Goal: Find specific page/section: Find specific page/section

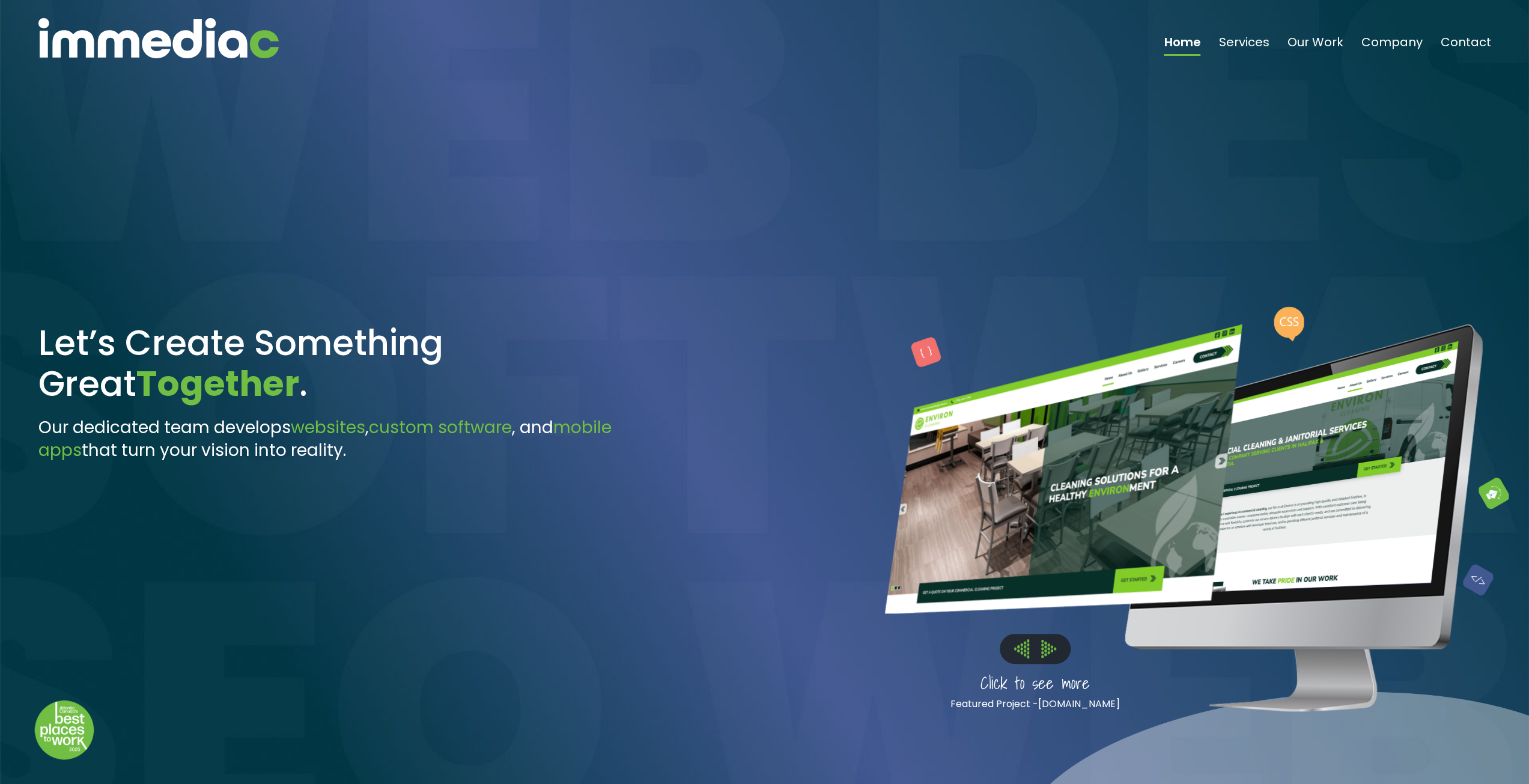
click at [1042, 648] on img at bounding box center [1048, 648] width 15 height 18
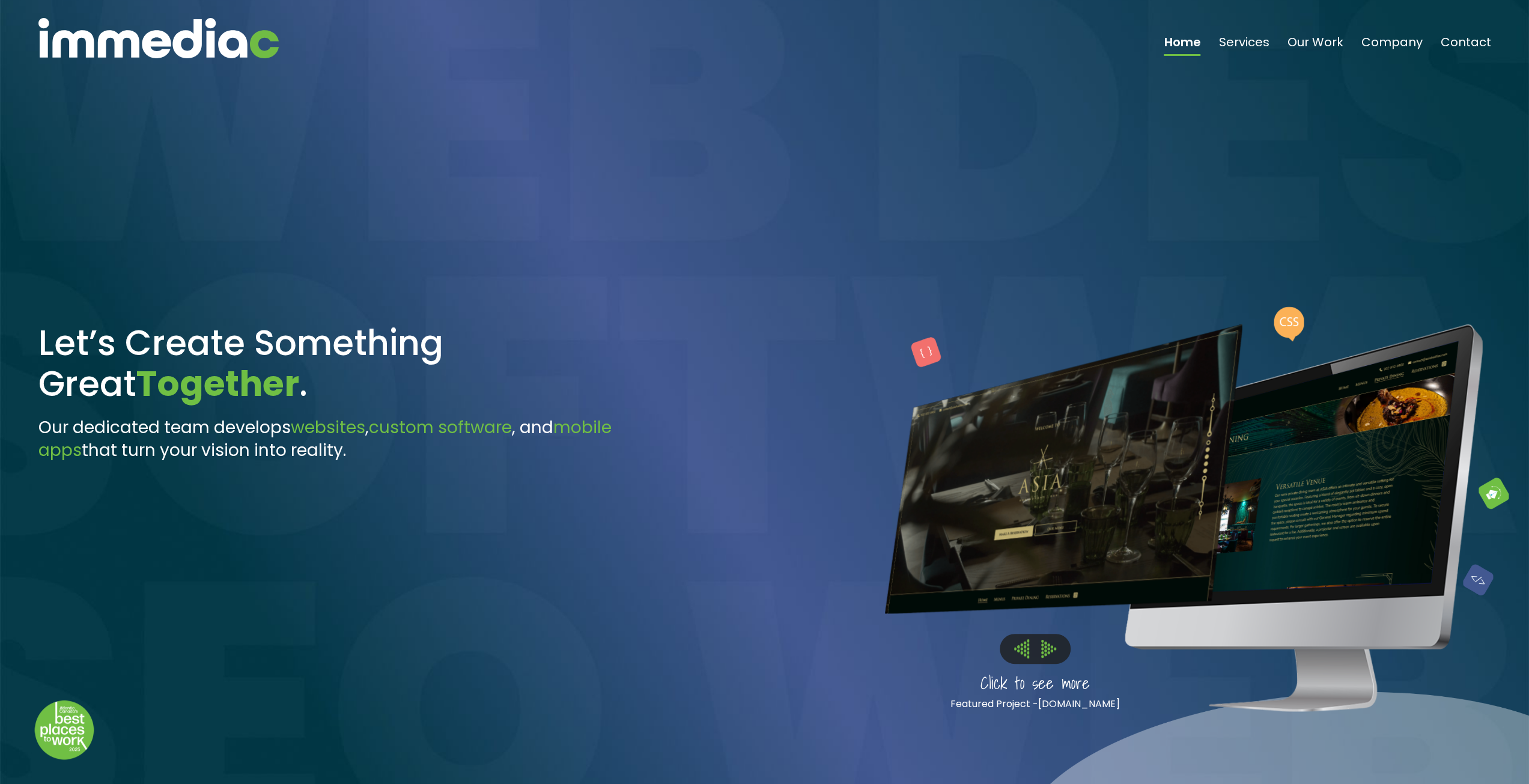
click at [1043, 648] on img at bounding box center [1048, 648] width 15 height 18
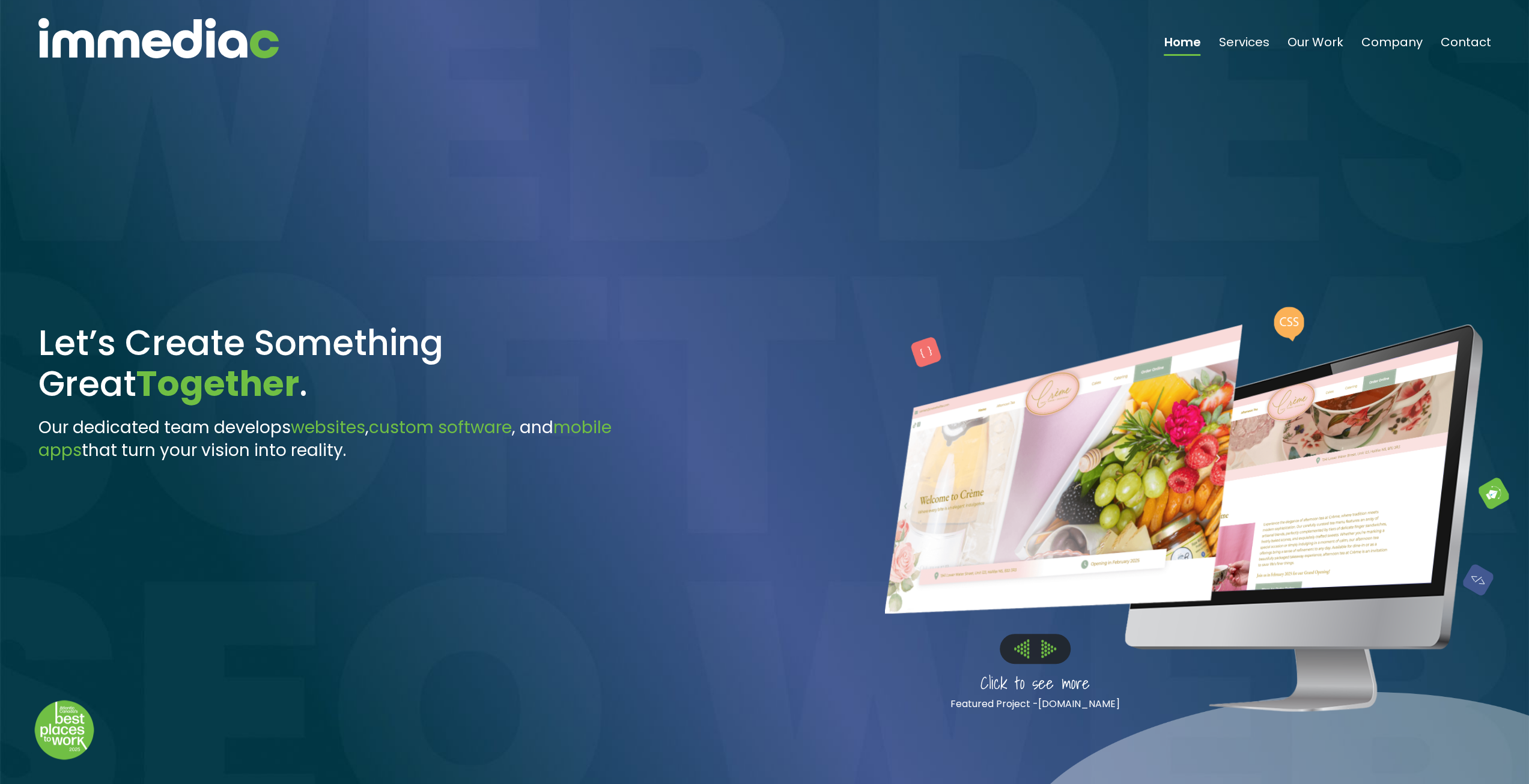
click at [1043, 648] on img at bounding box center [1048, 648] width 15 height 18
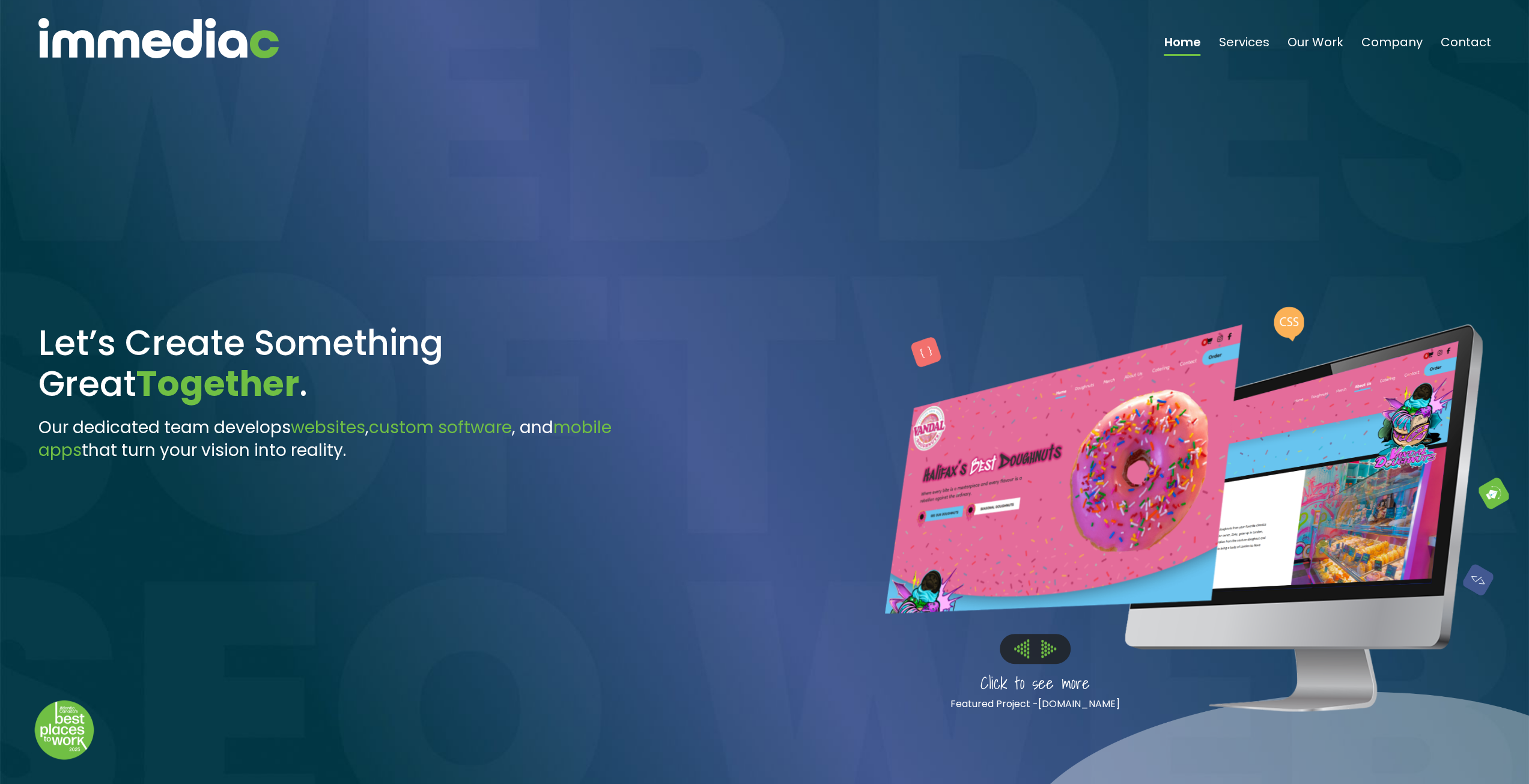
click at [1043, 648] on img at bounding box center [1048, 648] width 15 height 18
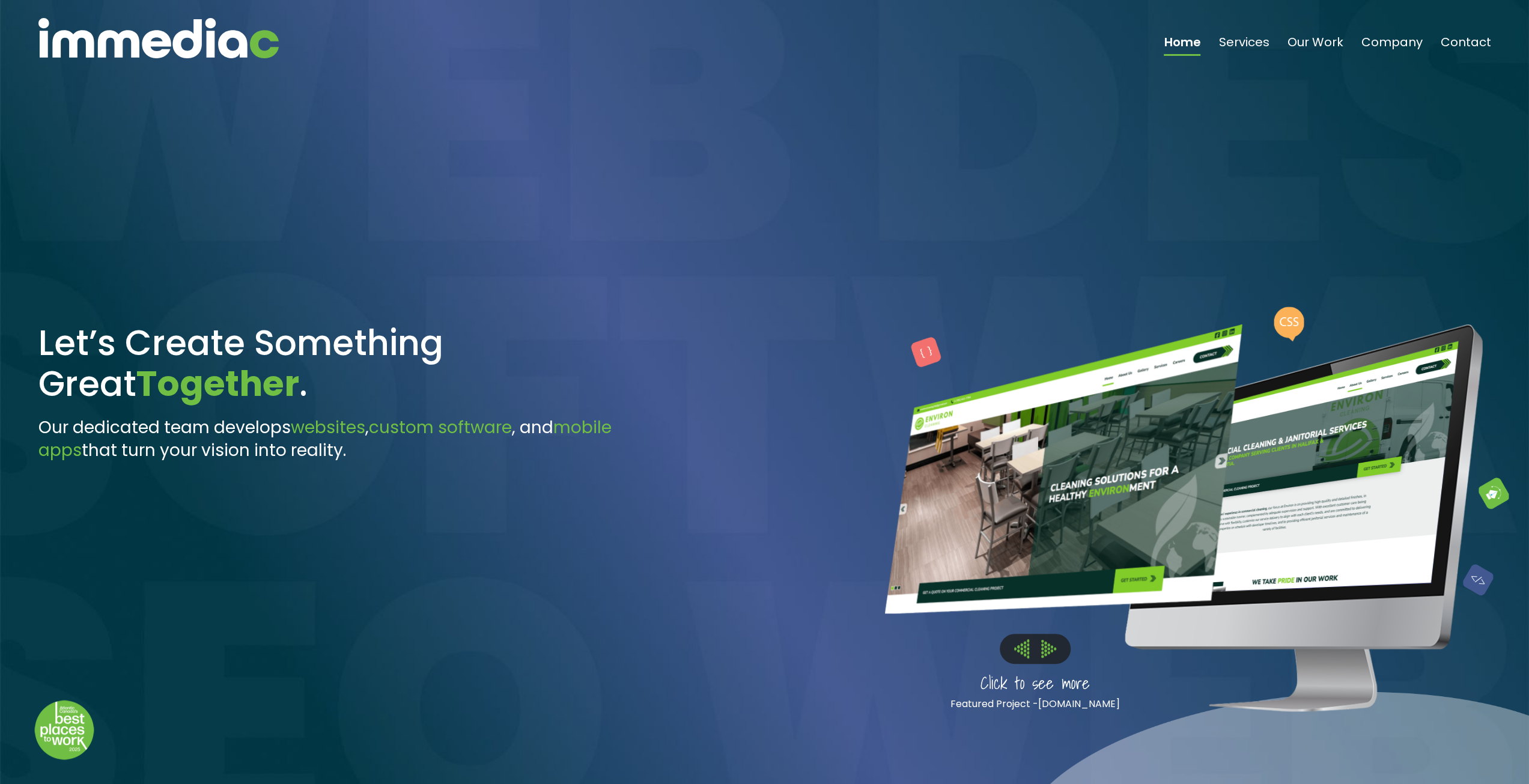
click at [1043, 648] on img at bounding box center [1048, 648] width 15 height 18
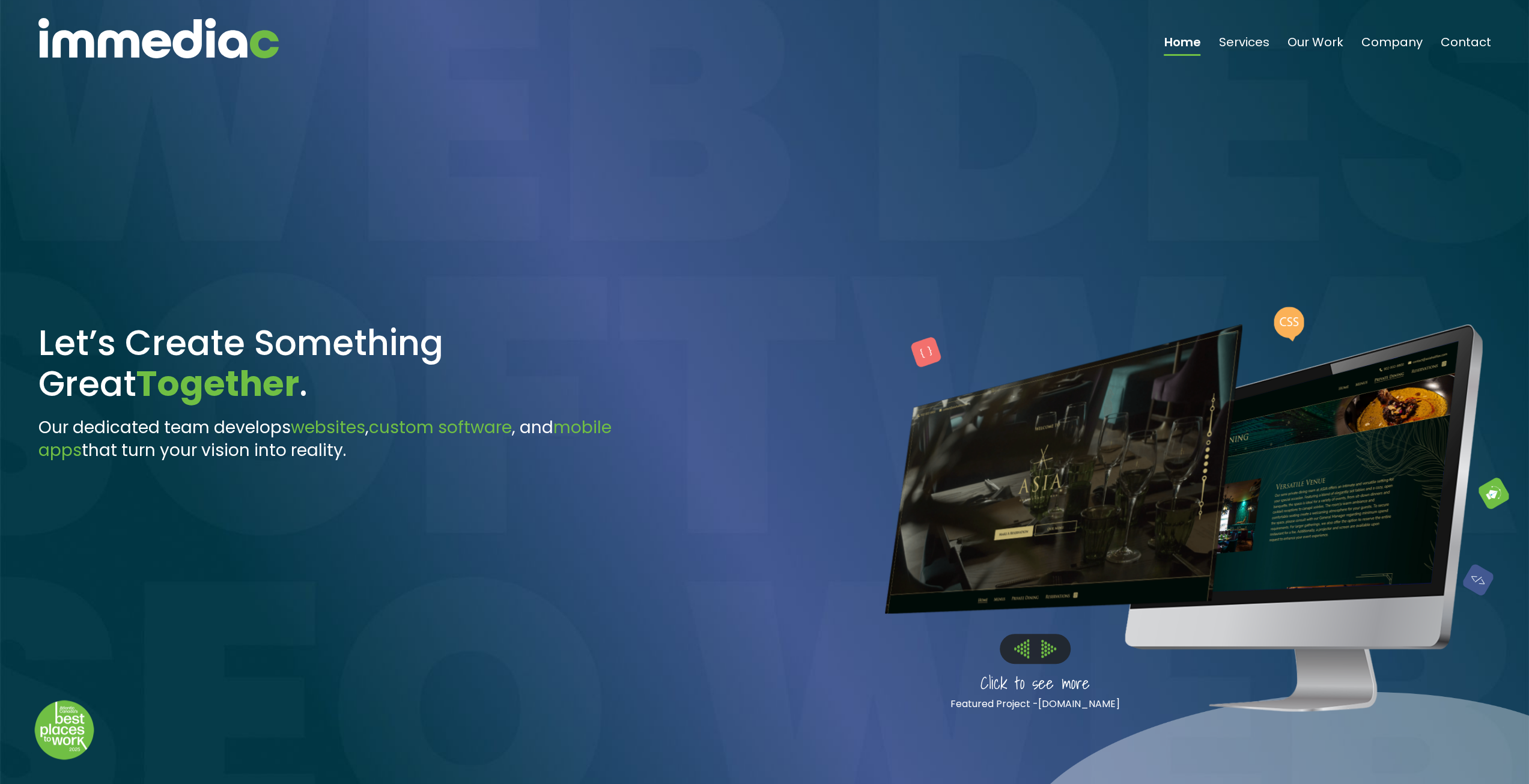
click at [1043, 648] on img at bounding box center [1048, 648] width 15 height 18
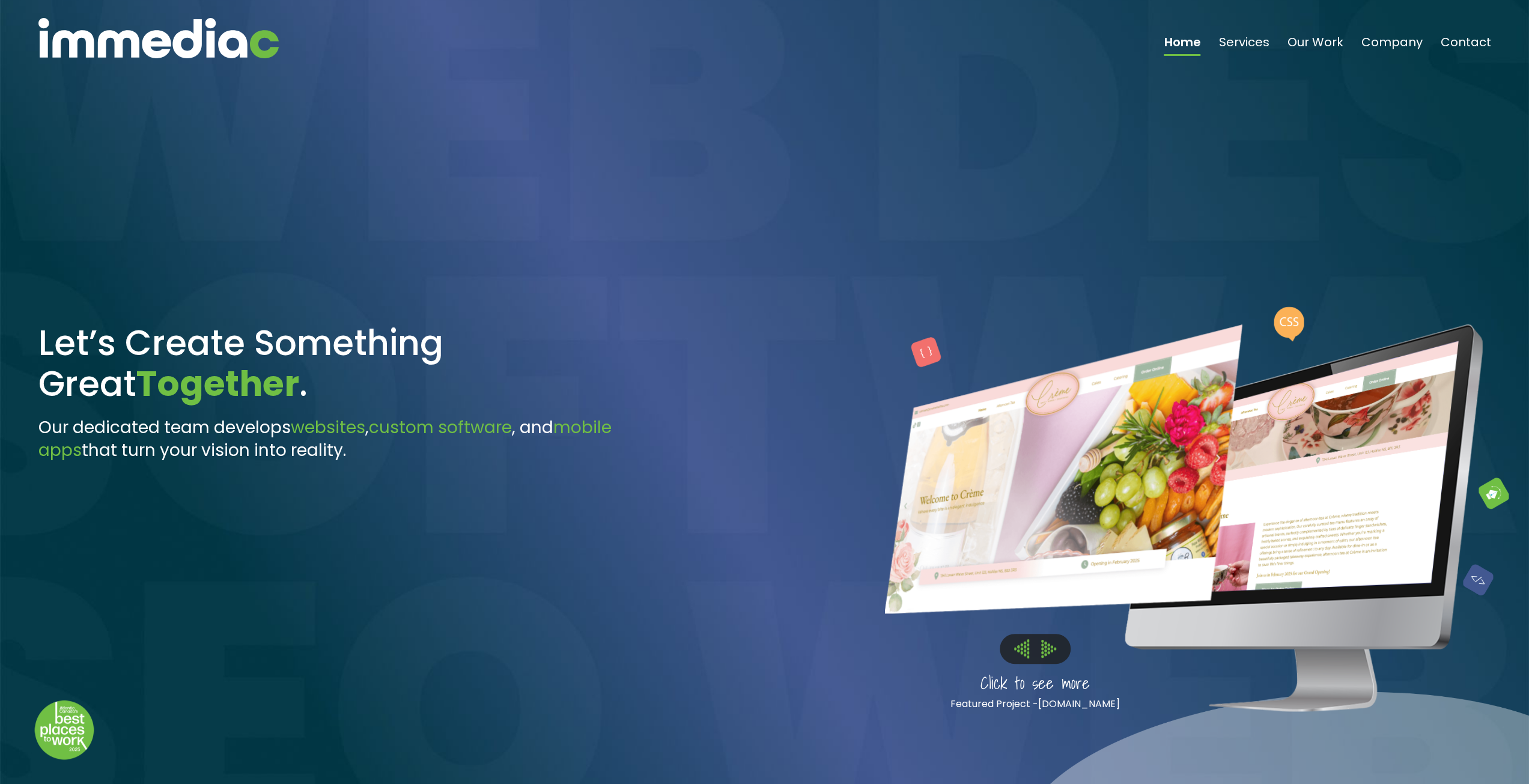
click at [1043, 648] on img at bounding box center [1048, 648] width 15 height 18
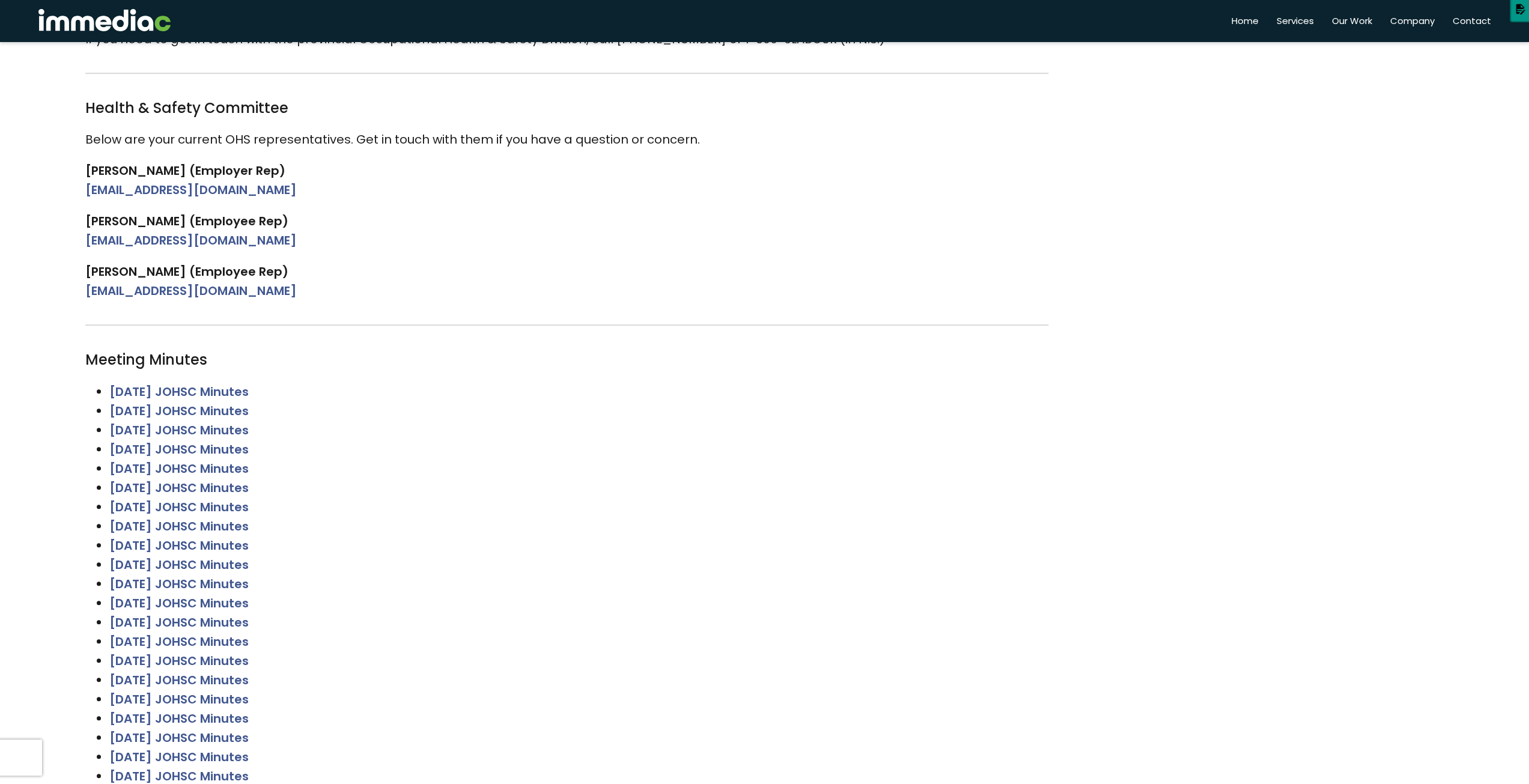
scroll to position [480, 0]
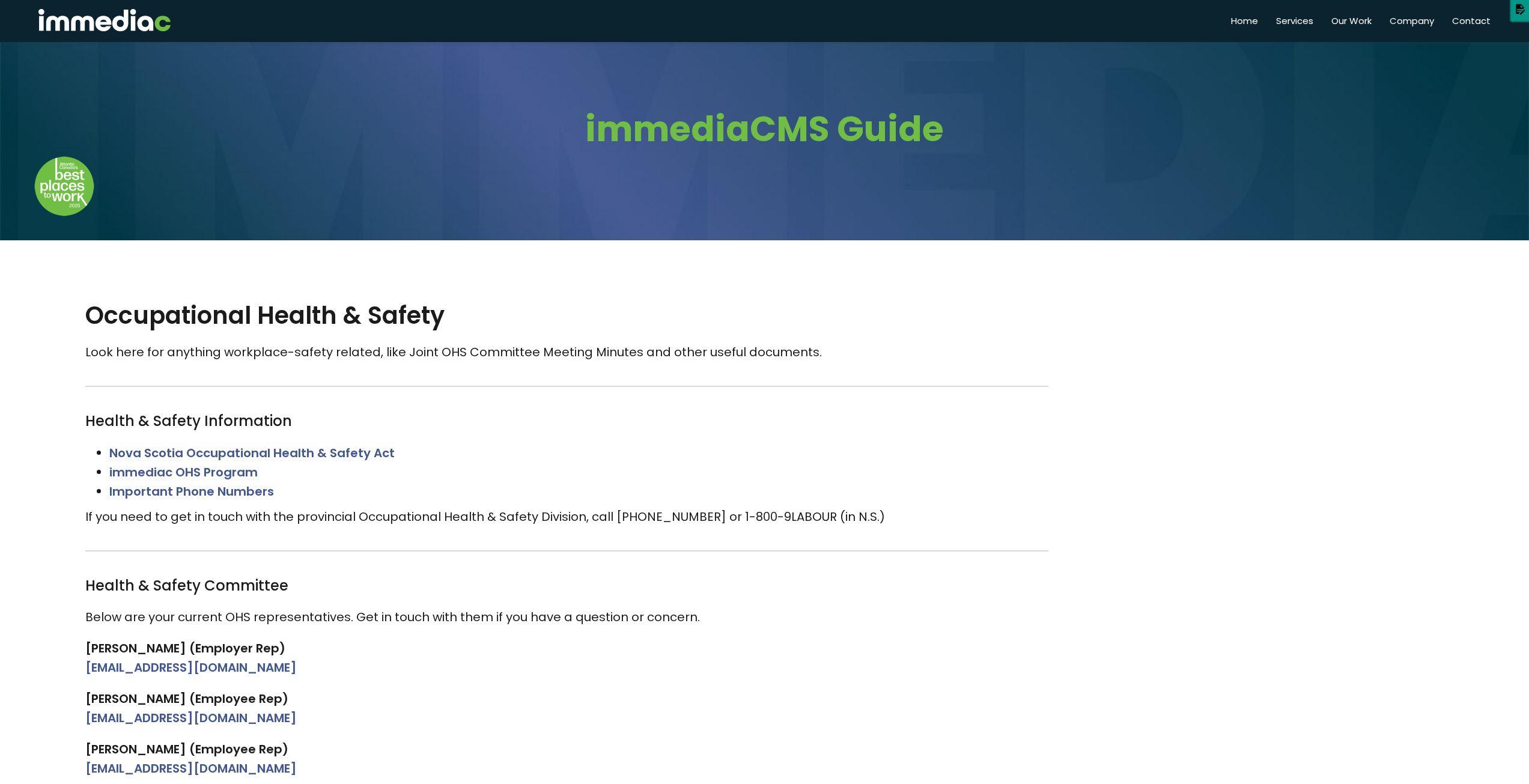
scroll to position [480, 0]
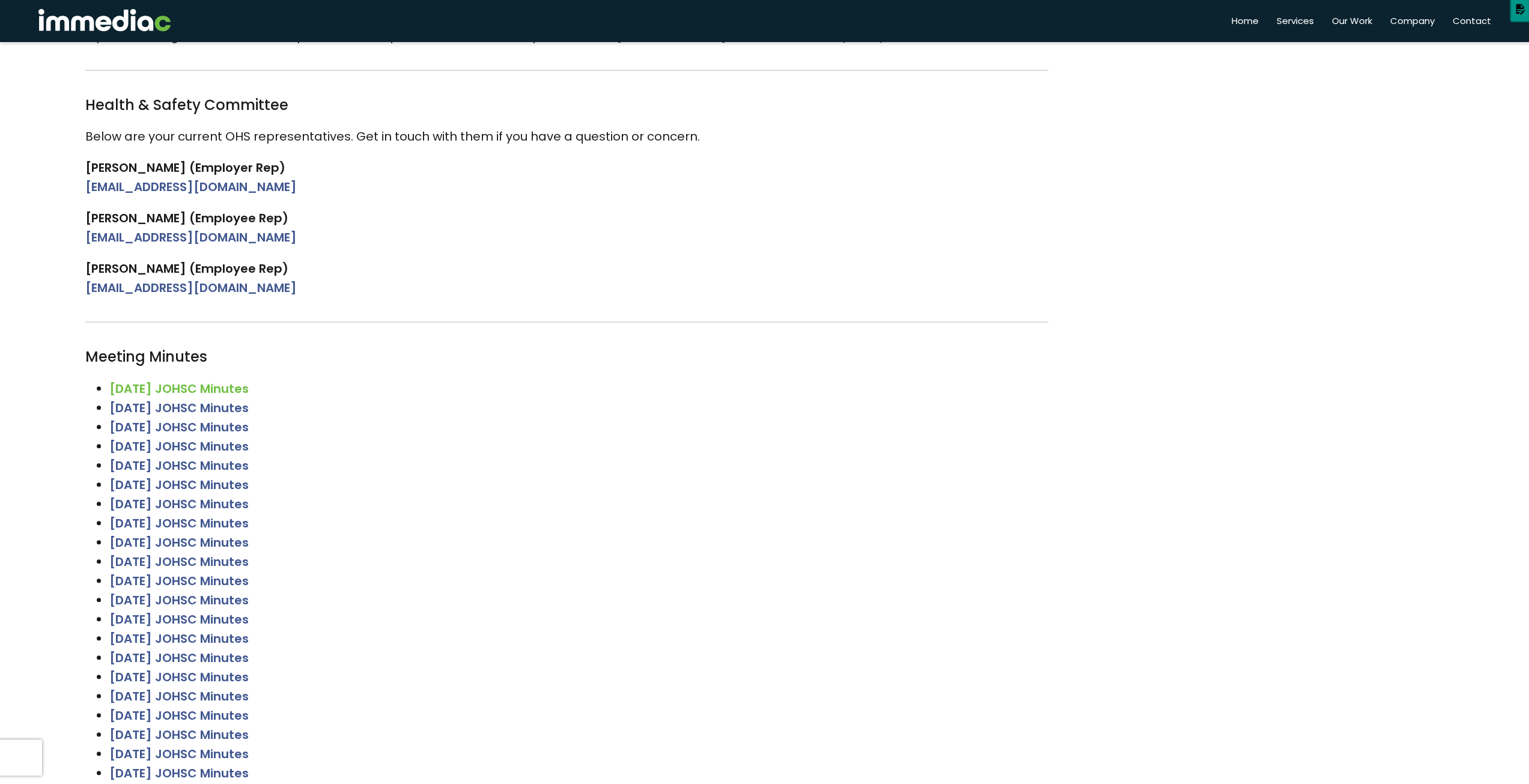
click at [149, 386] on link "Aug 19, 2025 JOHSC Minutes" at bounding box center [179, 388] width 139 height 17
